Goal: Task Accomplishment & Management: Use online tool/utility

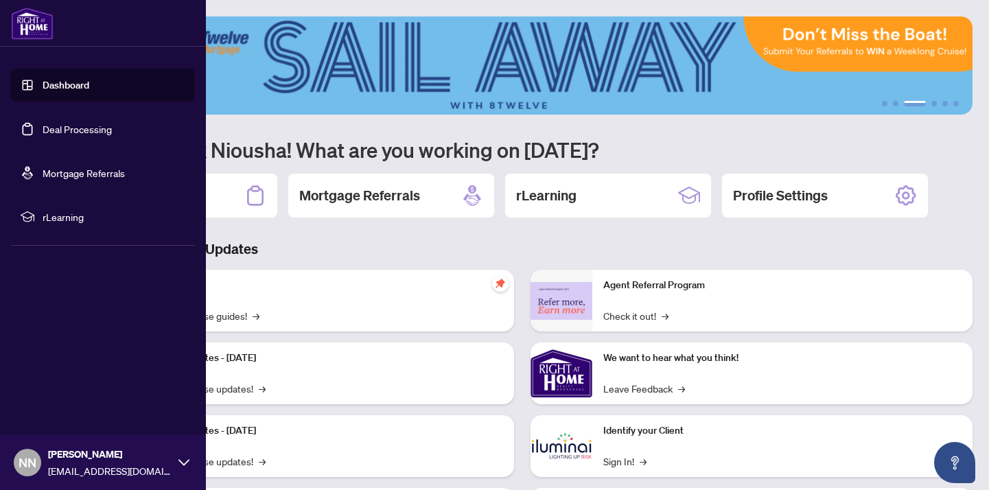
click at [86, 123] on link "Deal Processing" at bounding box center [77, 129] width 69 height 12
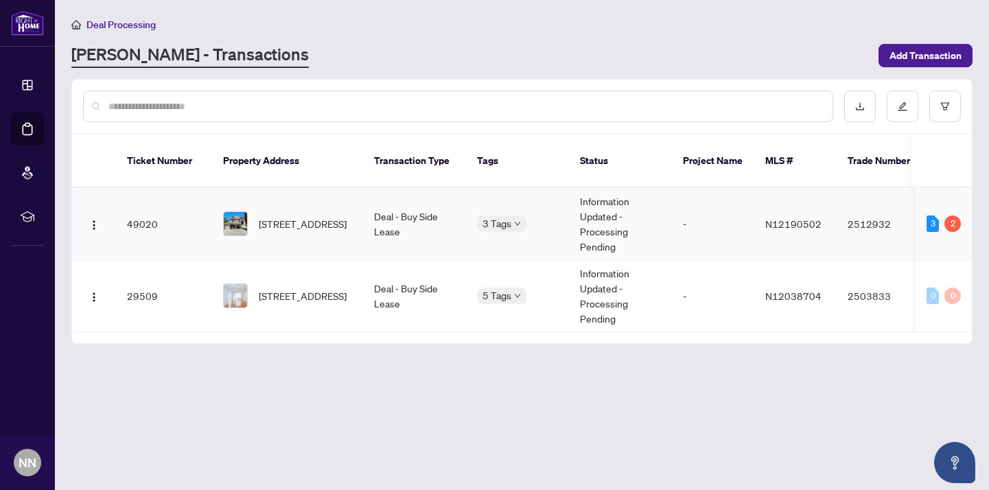
click at [403, 203] on td "Deal - Buy Side Lease" at bounding box center [414, 224] width 103 height 72
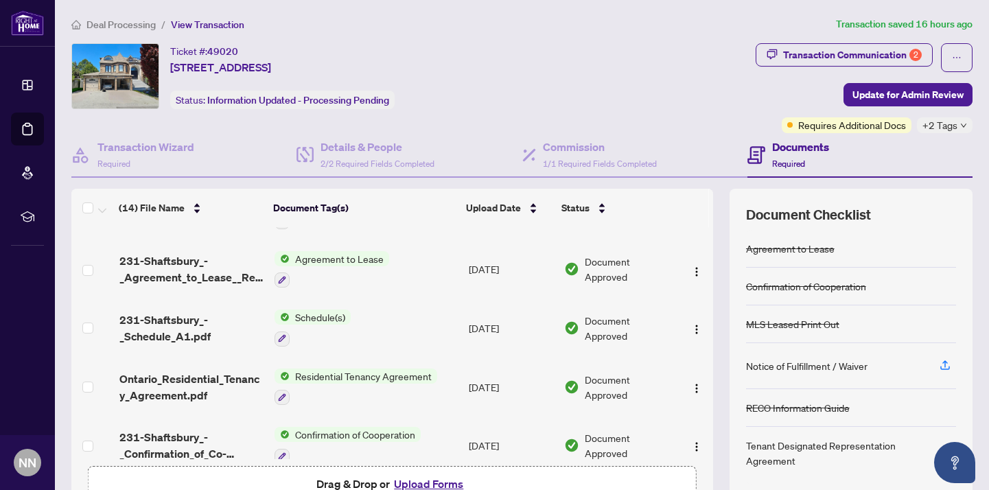
scroll to position [273, 0]
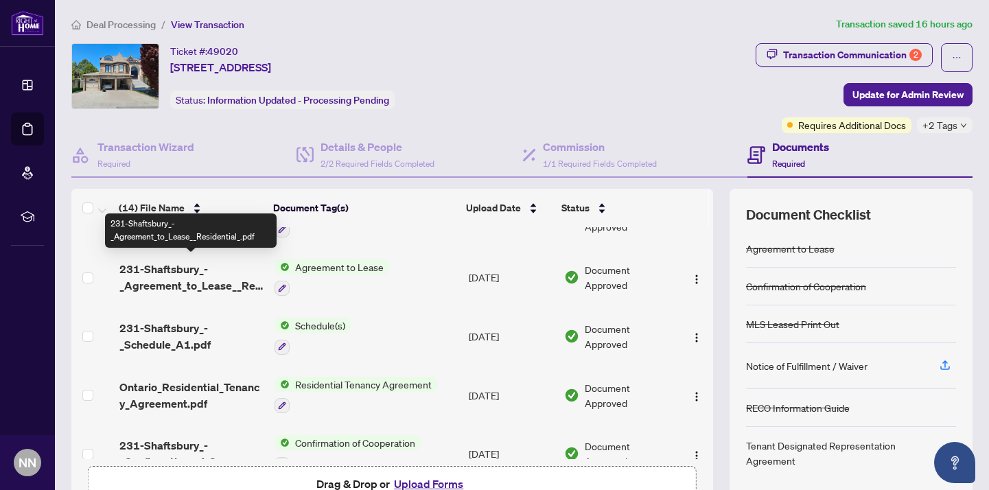
click at [168, 267] on span "231-Shaftsbury_-_Agreement_to_Lease__Residential_.pdf" at bounding box center [191, 277] width 144 height 33
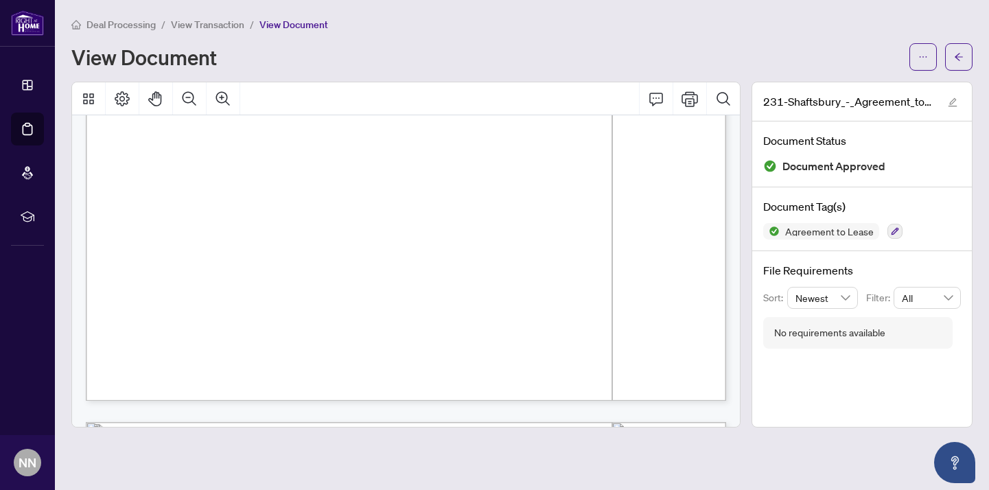
scroll to position [561, 0]
drag, startPoint x: 515, startPoint y: 235, endPoint x: 514, endPoint y: 229, distance: 6.9
